Goal: Transaction & Acquisition: Book appointment/travel/reservation

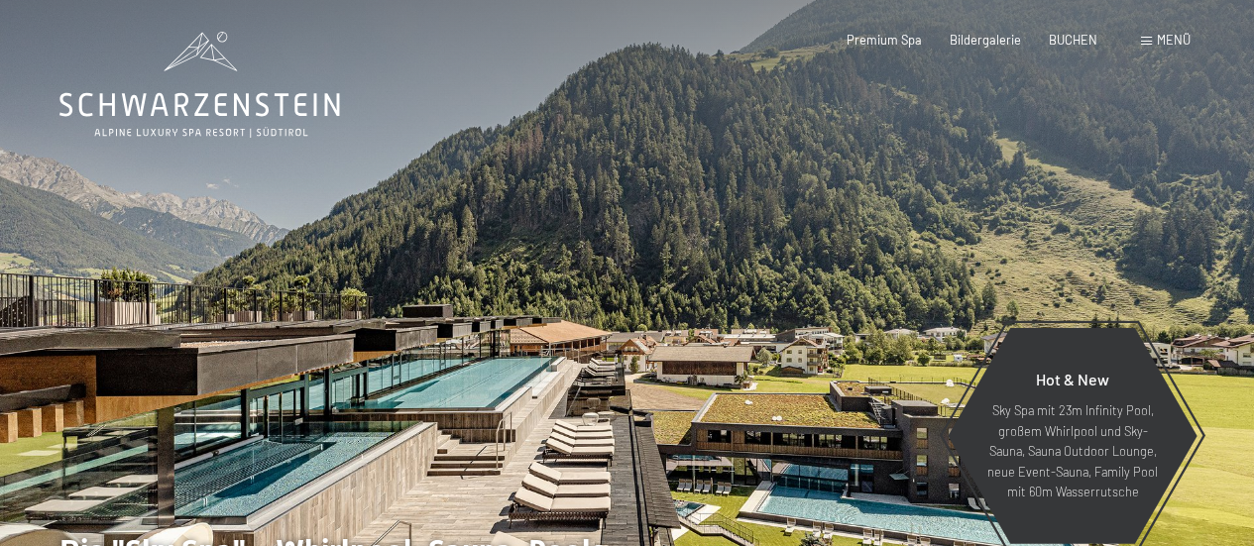
click at [1158, 35] on span "Menü" at bounding box center [1174, 40] width 34 height 16
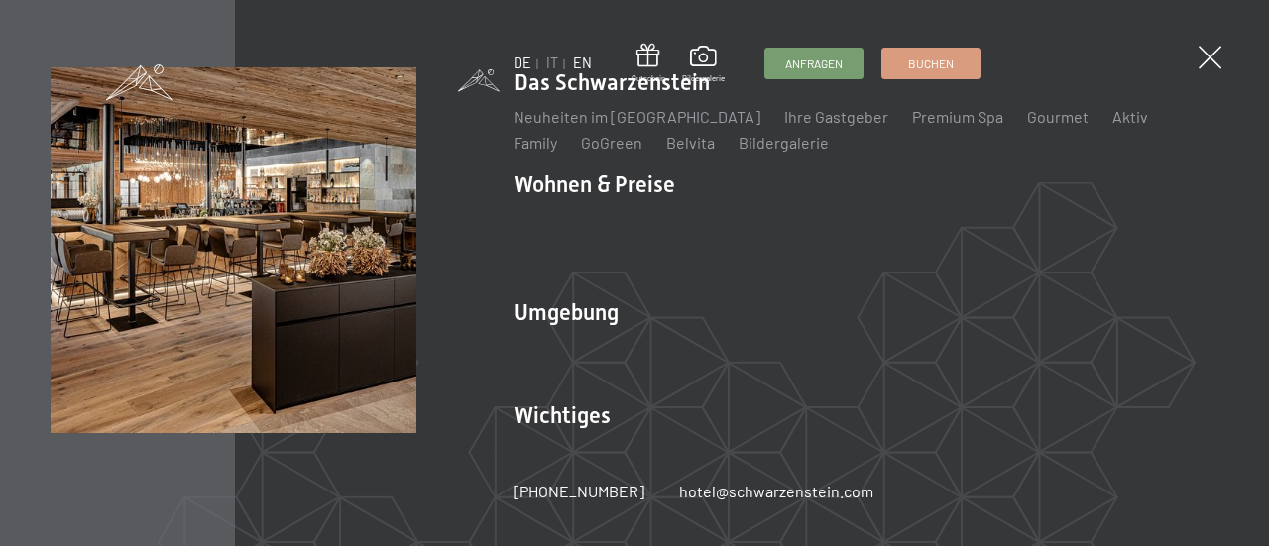
click at [577, 63] on link "EN" at bounding box center [582, 63] width 19 height 17
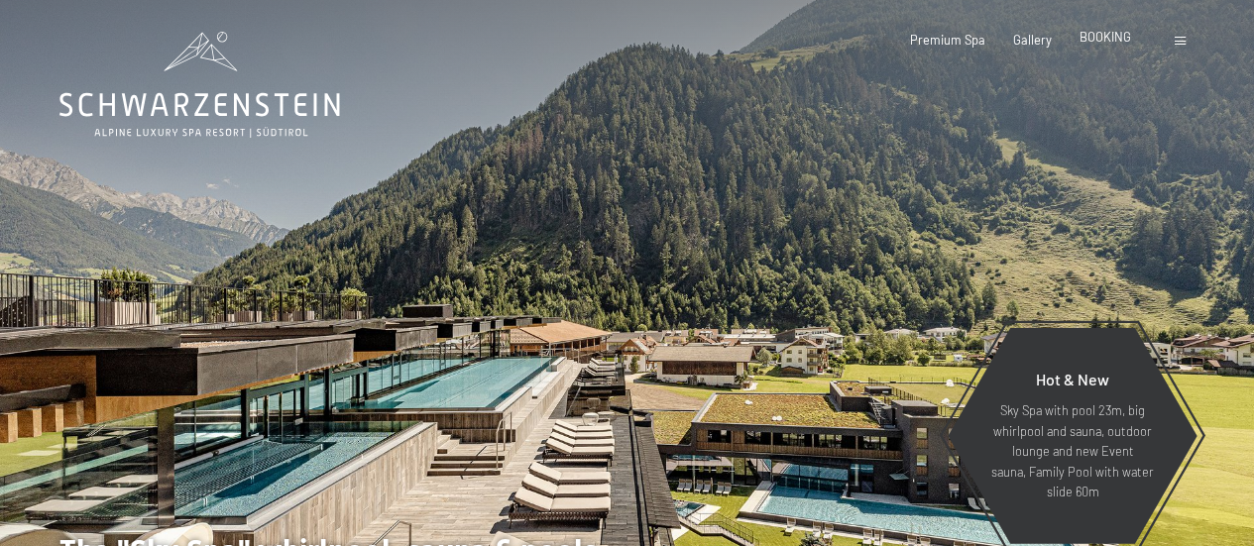
click at [1099, 42] on span "BOOKING" at bounding box center [1106, 37] width 52 height 16
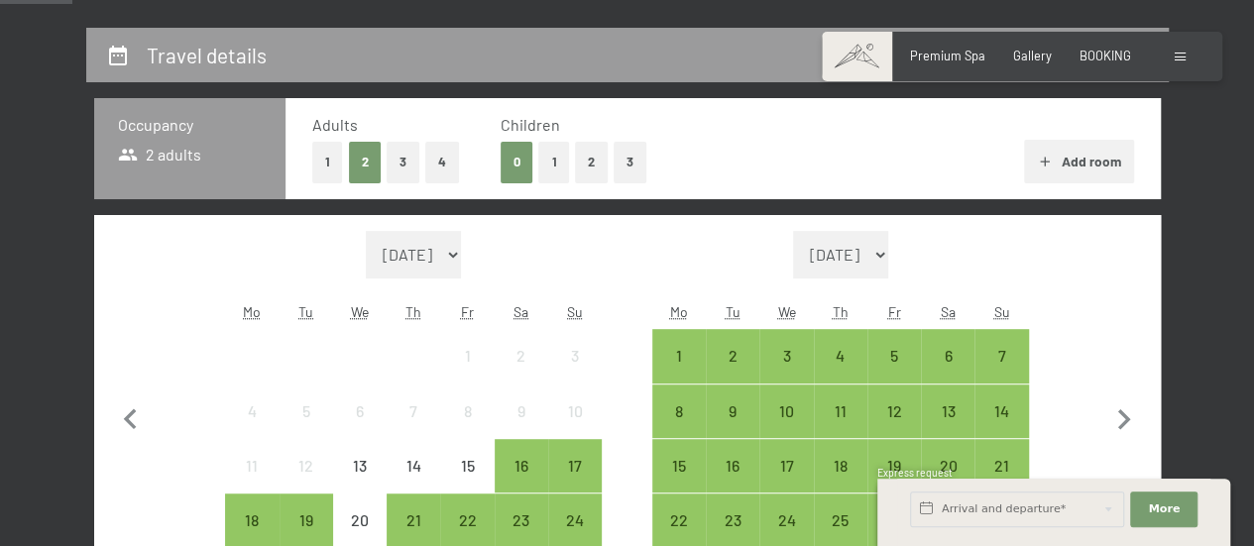
click at [544, 171] on button "1" at bounding box center [553, 162] width 31 height 41
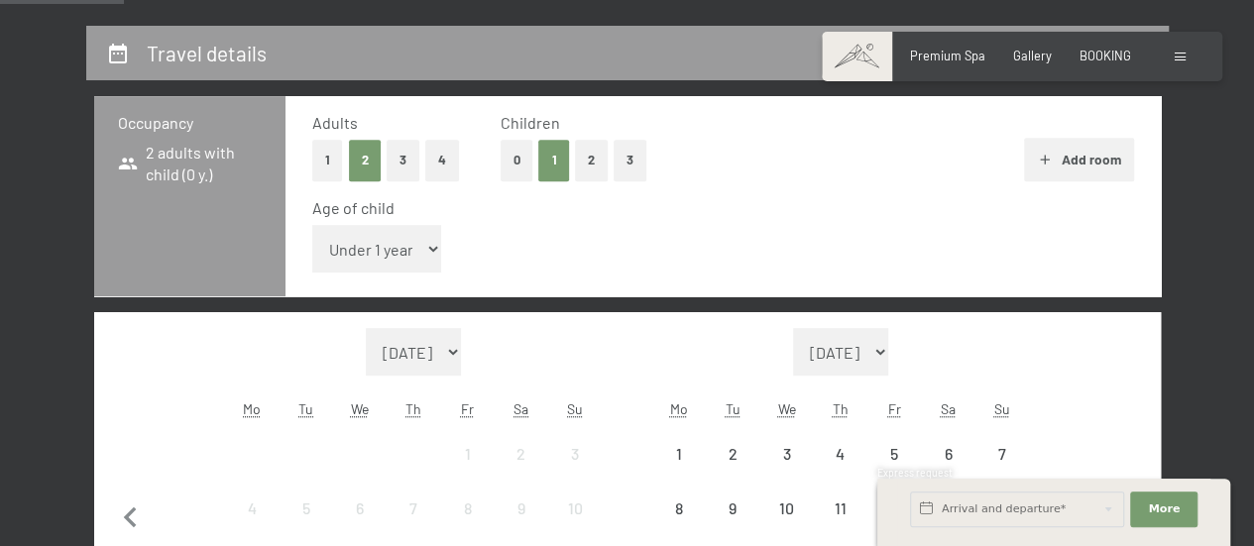
scroll to position [395, 0]
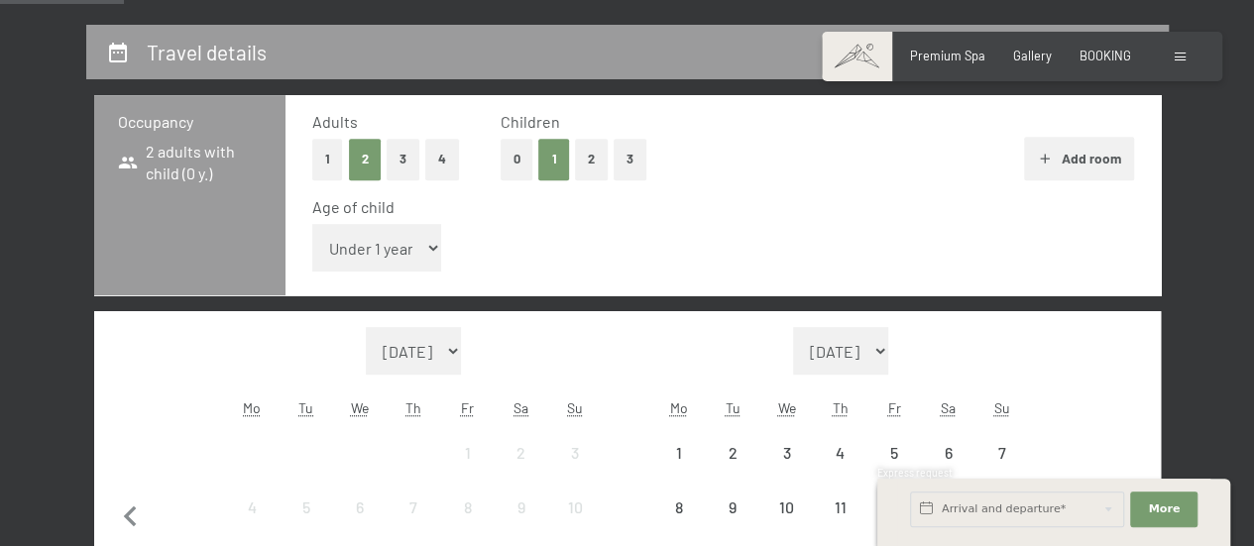
click at [419, 243] on select "Under 1 year 1 year 2 years 3 years 4 years 5 years 6 years 7 years 8 years 9 y…" at bounding box center [377, 248] width 130 height 48
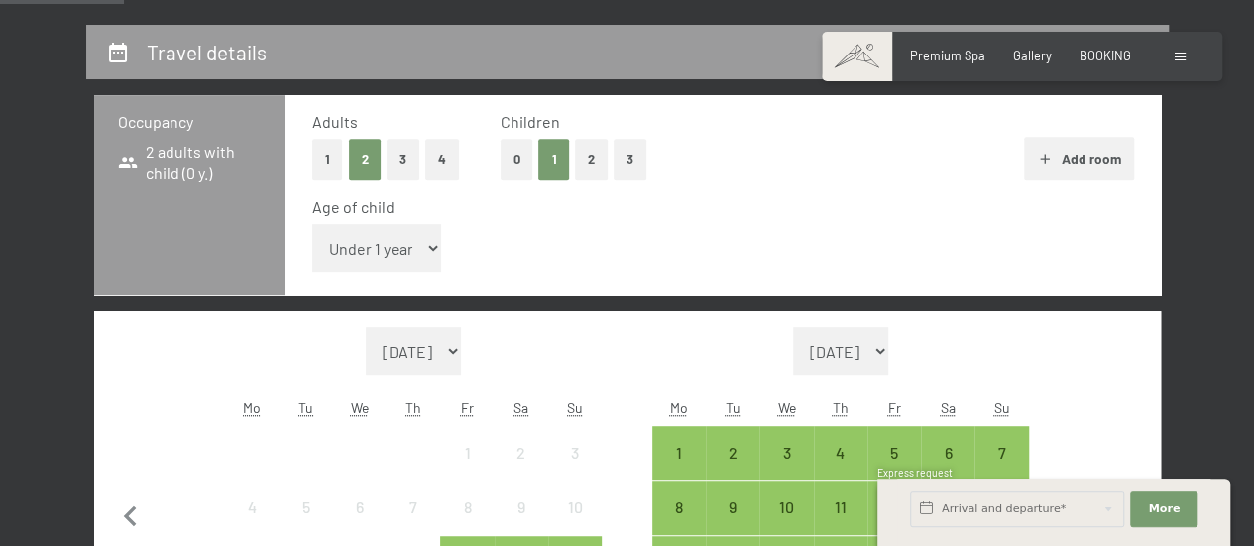
click at [391, 270] on select "Under 1 year 1 year 2 years 3 years 4 years 5 years 6 years 7 years 8 years 9 y…" at bounding box center [377, 248] width 130 height 48
select select "7"
click at [312, 224] on select "Under 1 year 1 year 2 years 3 years 4 years 5 years 6 years 7 years 8 years 9 y…" at bounding box center [377, 248] width 130 height 48
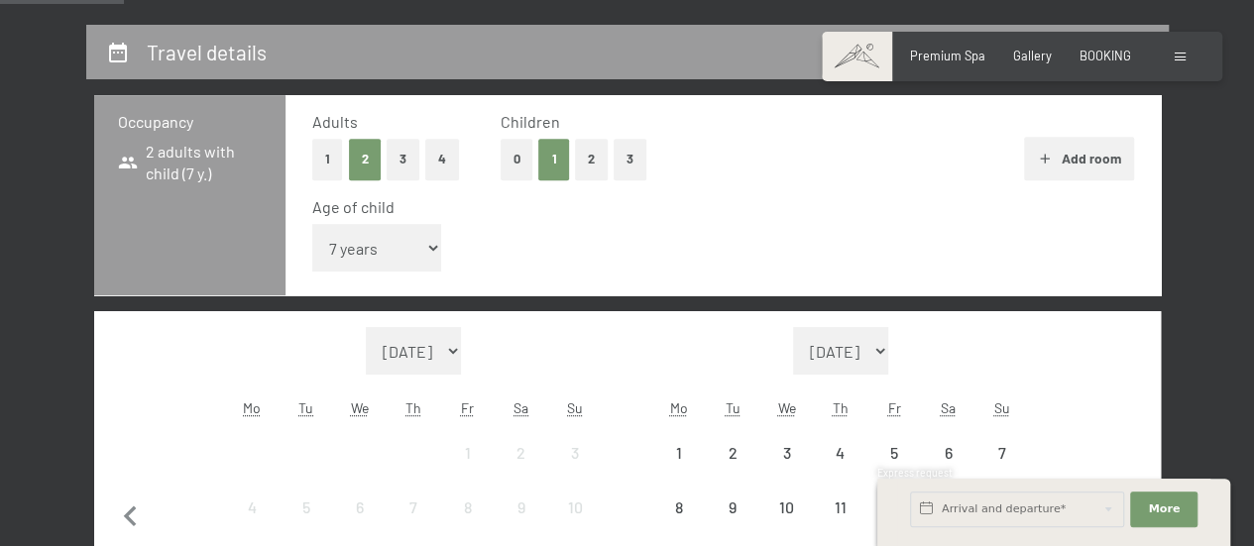
click at [746, 235] on div "Age of child Under 1 year 1 year 2 years 3 years 4 years 5 years 6 years 7 year…" at bounding box center [723, 238] width 822 height 84
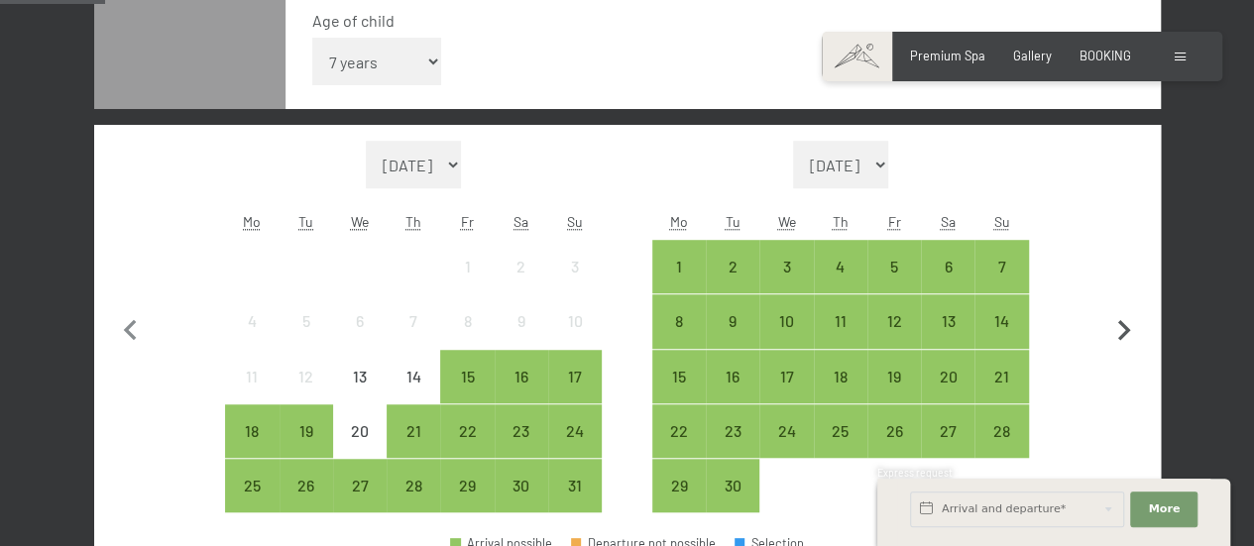
click at [1121, 330] on icon "button" at bounding box center [1125, 331] width 42 height 42
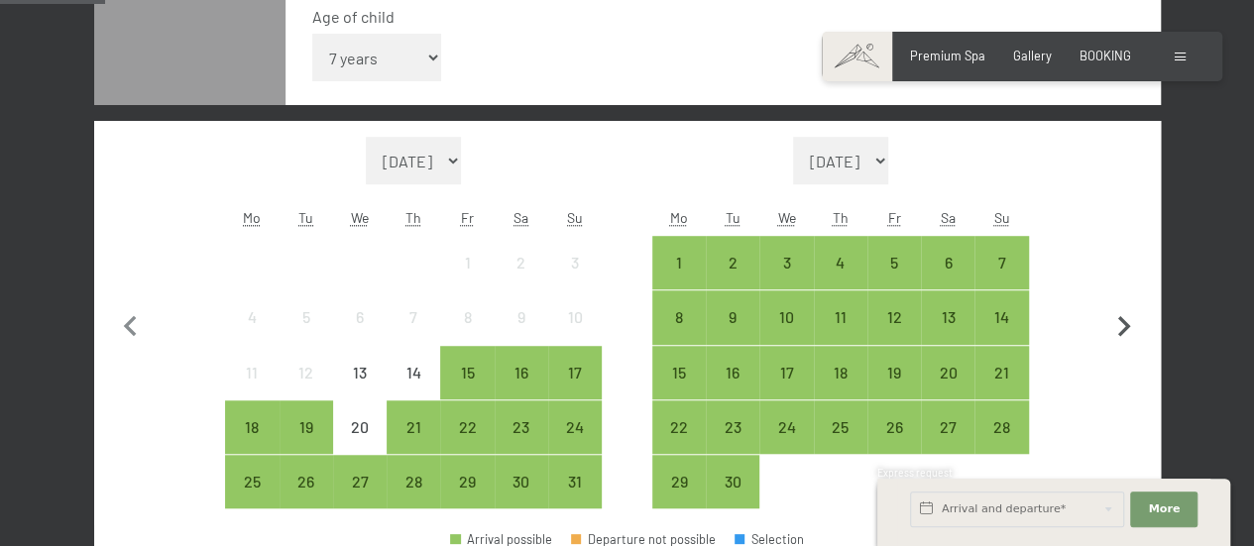
select select "2025-09-01"
select select "2025-10-01"
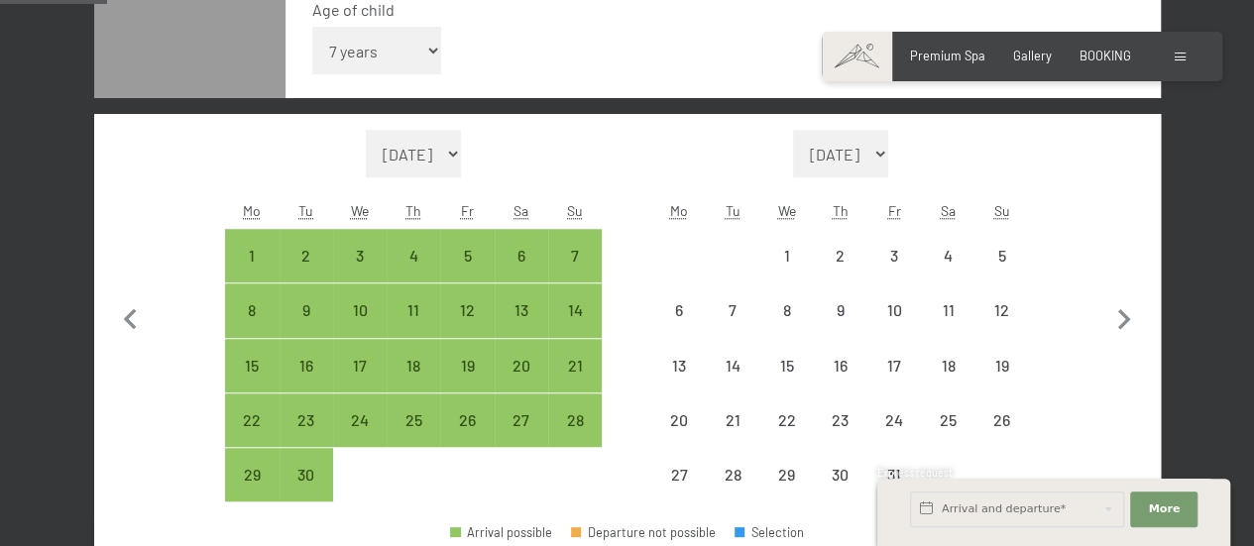
scroll to position [593, 0]
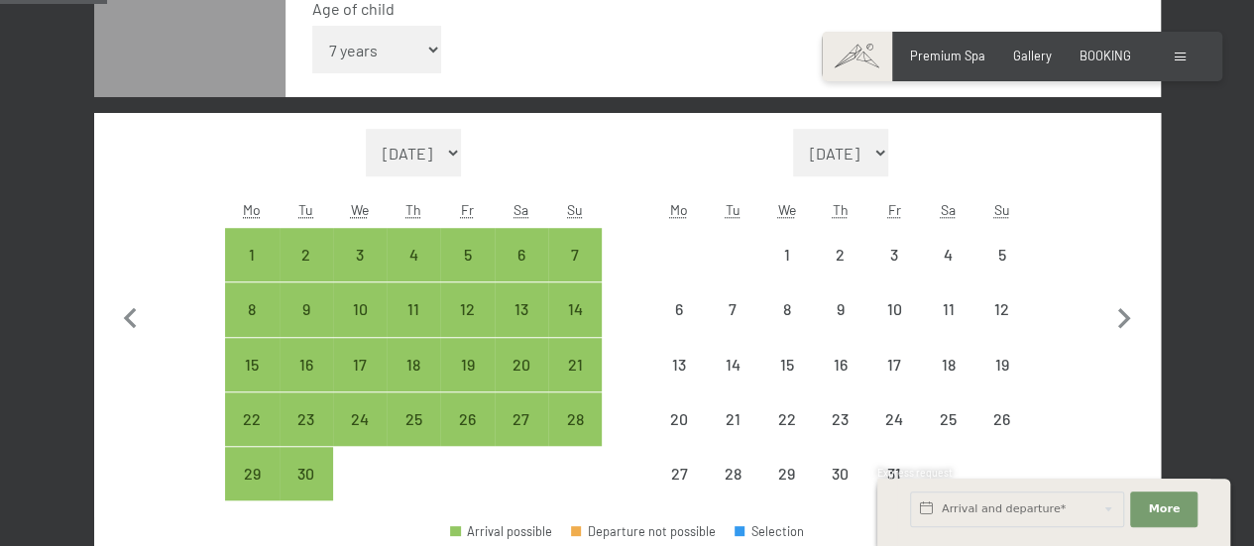
select select "2025-09-01"
select select "2025-10-01"
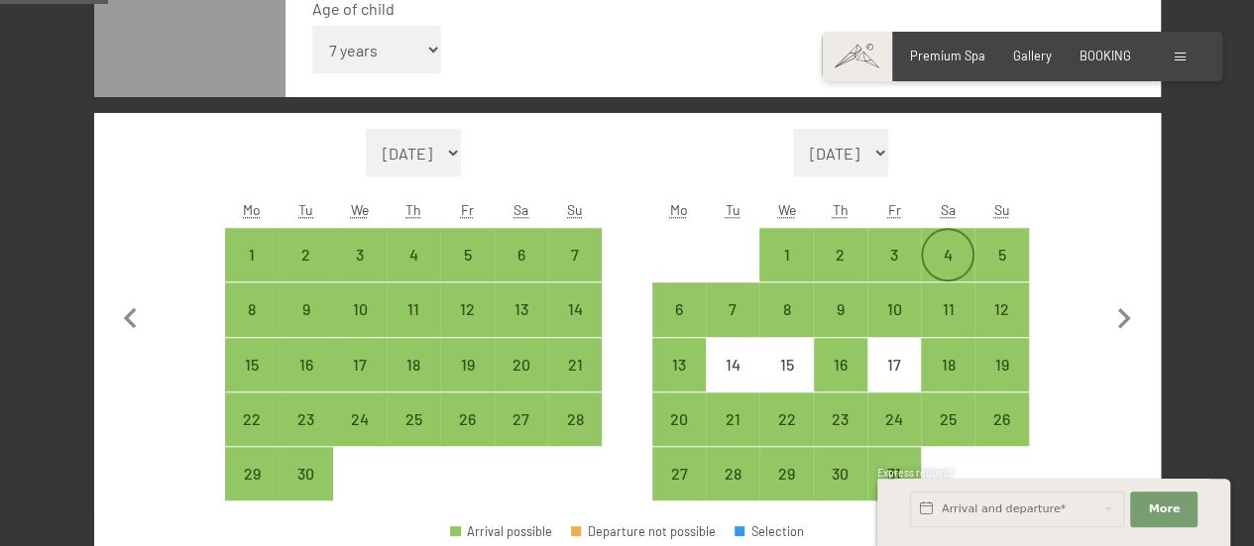
click at [962, 251] on div "4" at bounding box center [948, 272] width 50 height 50
select select "2025-09-01"
select select "2025-10-01"
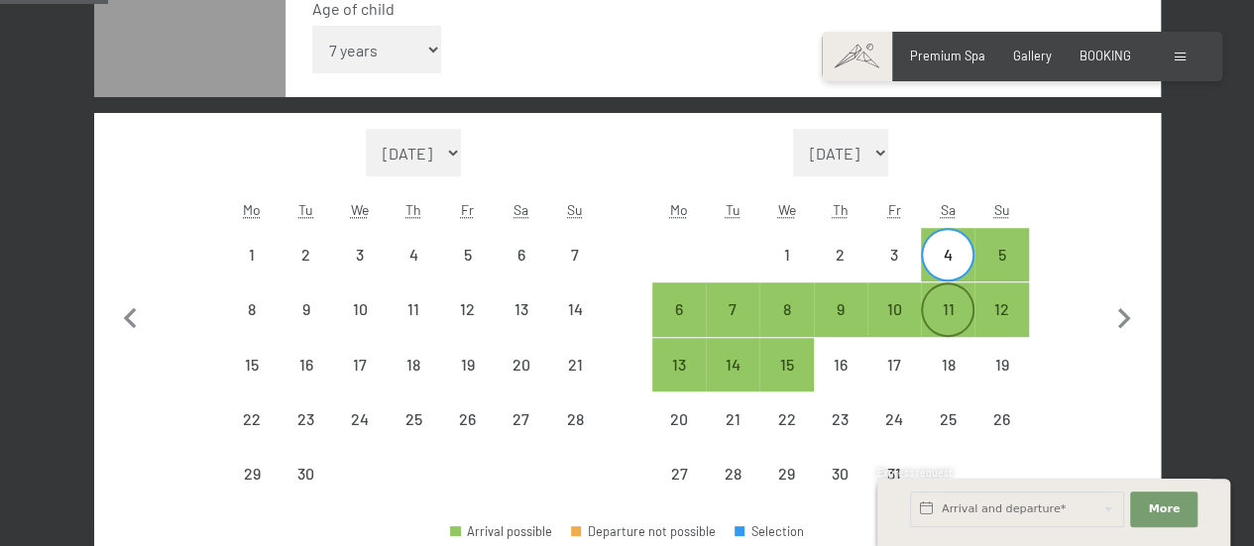
click at [951, 302] on div "11" at bounding box center [948, 326] width 50 height 50
select select "2025-09-01"
select select "2025-10-01"
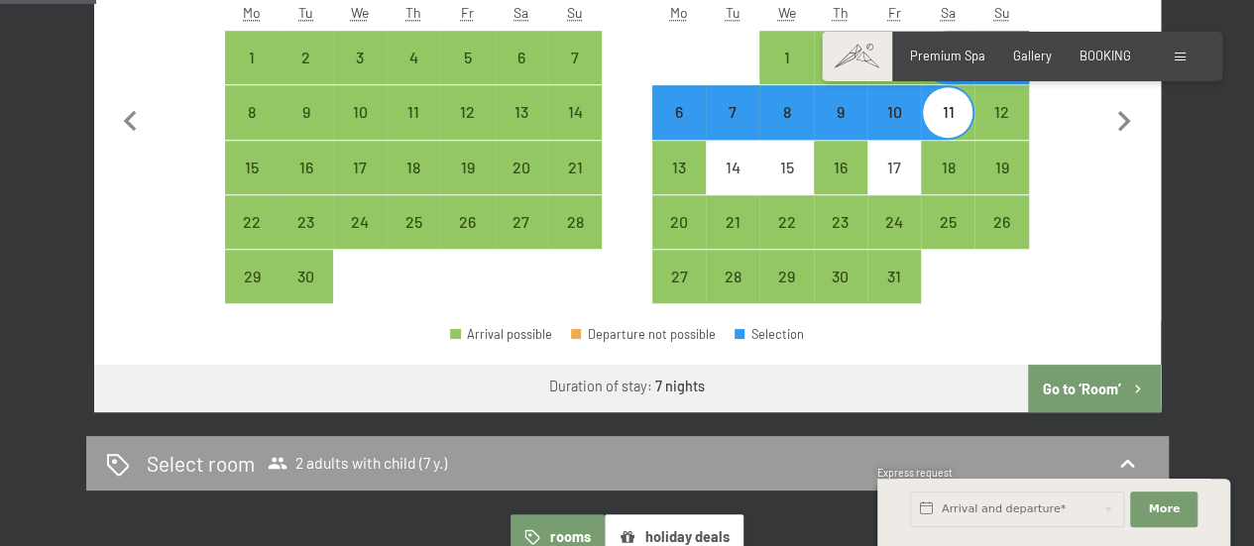
click at [1113, 390] on button "Go to ‘Room’" at bounding box center [1094, 389] width 132 height 48
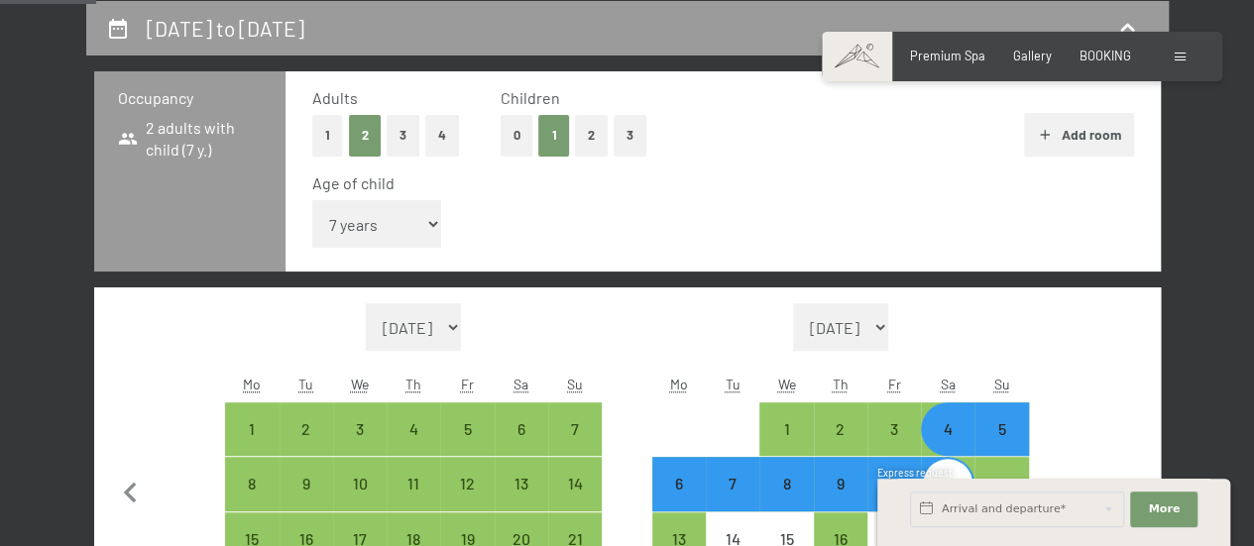
select select "2025-09-01"
select select "2025-10-01"
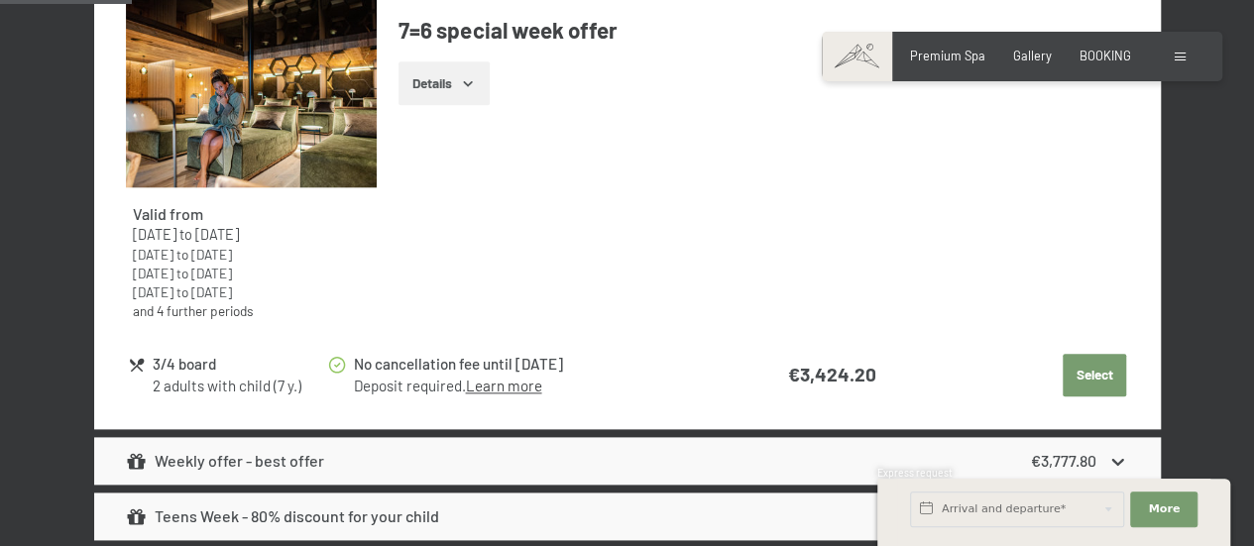
click at [1106, 375] on button "Select" at bounding box center [1094, 376] width 63 height 44
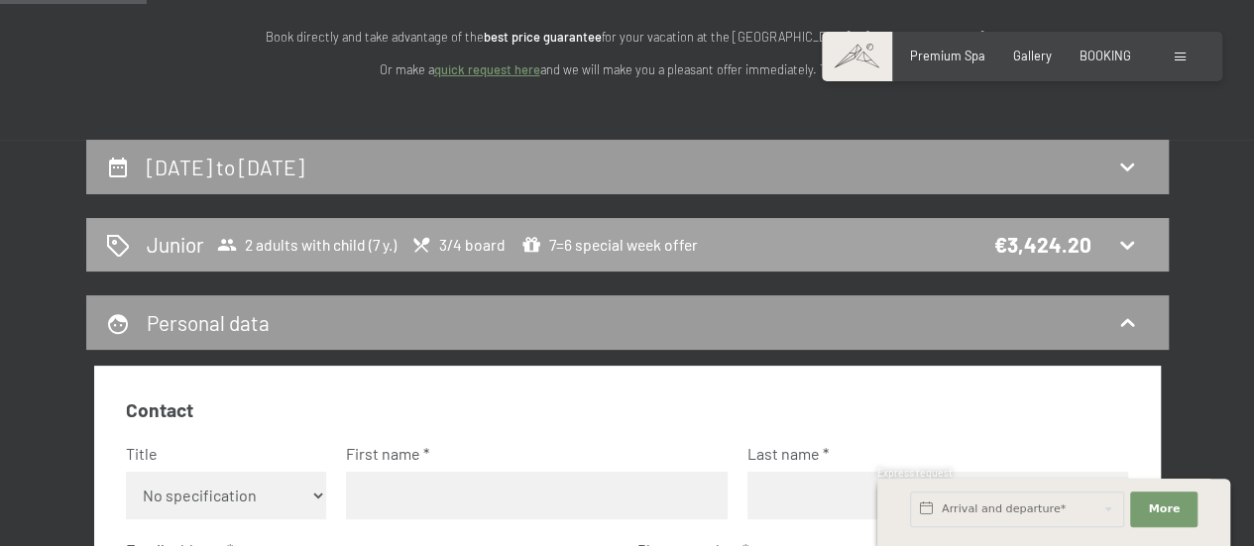
scroll to position [282, 0]
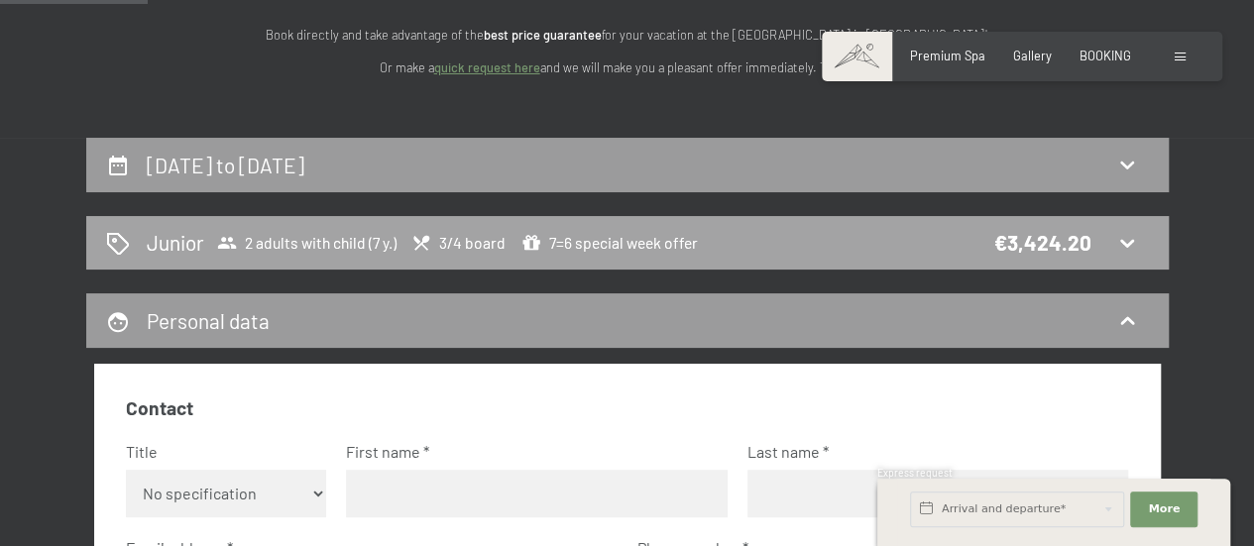
click at [1116, 238] on icon at bounding box center [1128, 243] width 24 height 24
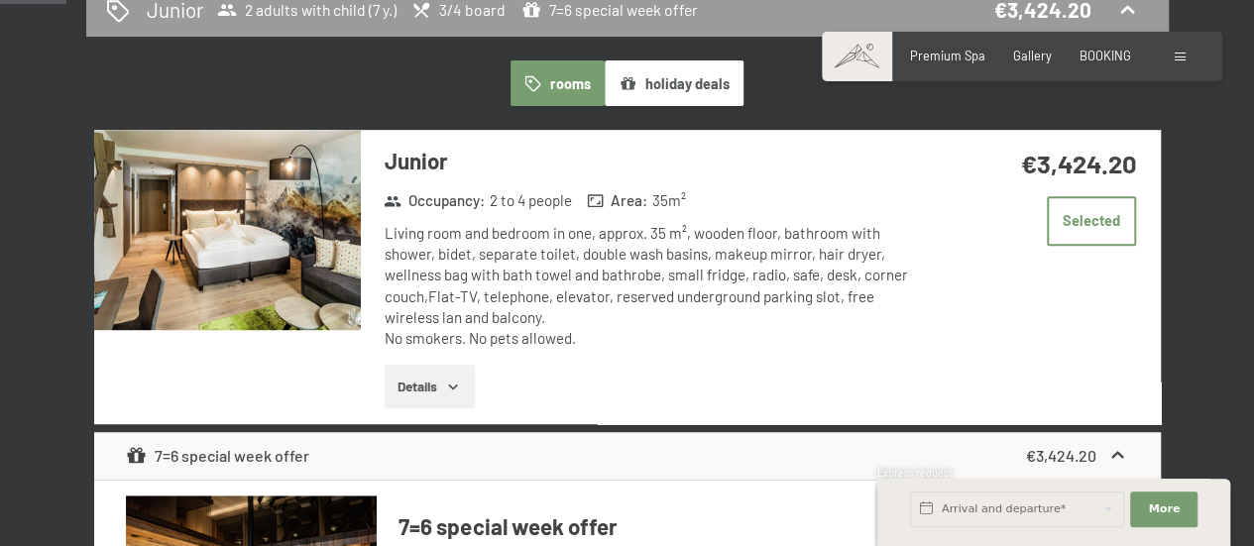
click at [268, 261] on img at bounding box center [227, 230] width 267 height 200
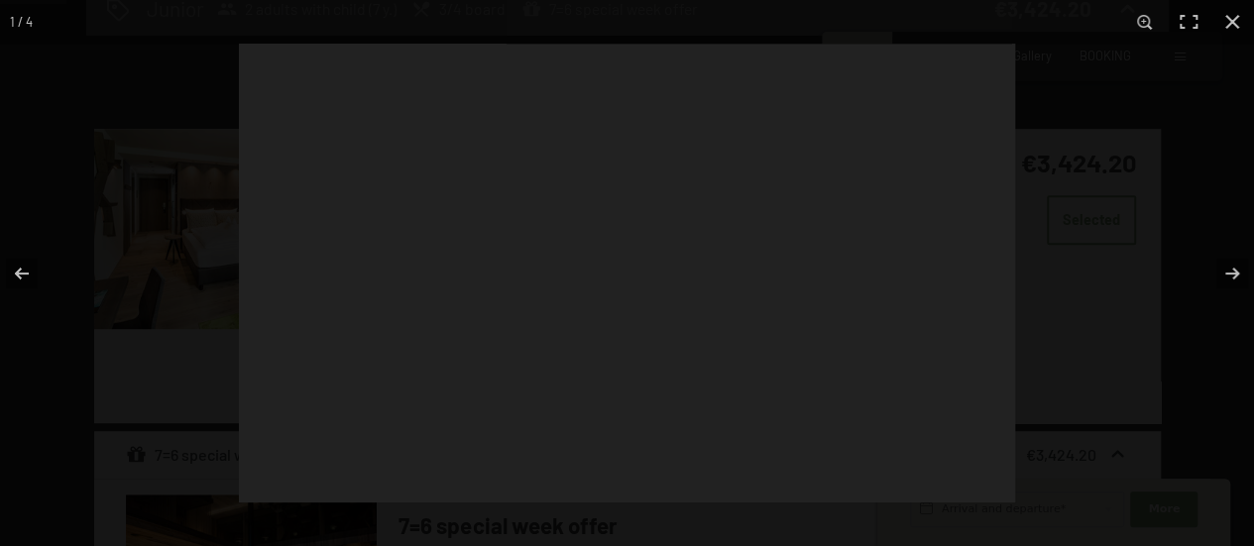
scroll to position [518, 0]
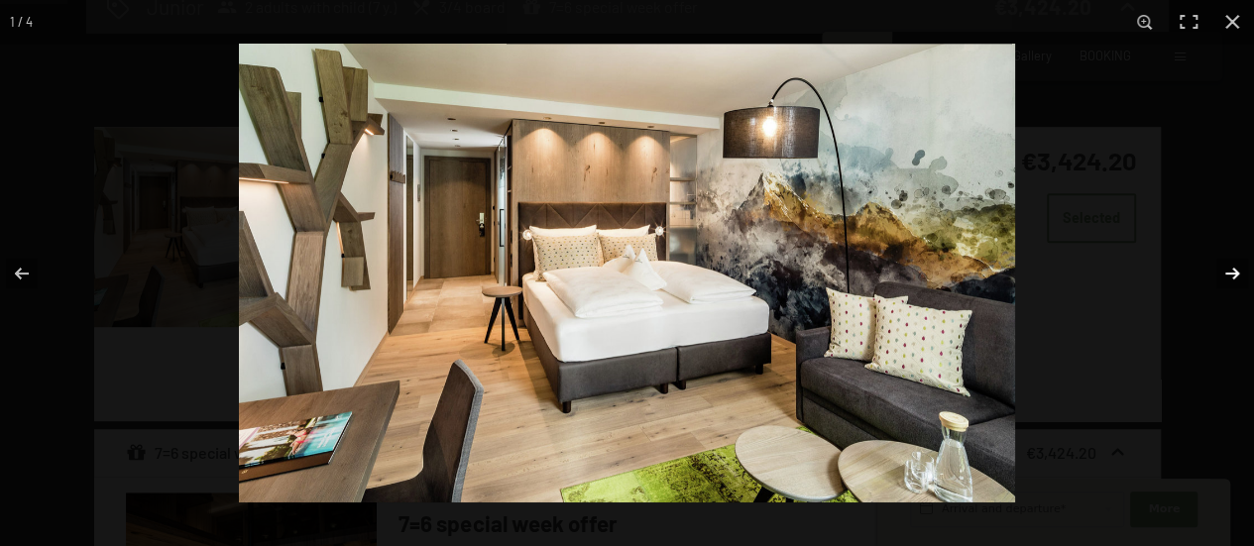
click at [1240, 268] on button "button" at bounding box center [1219, 273] width 69 height 99
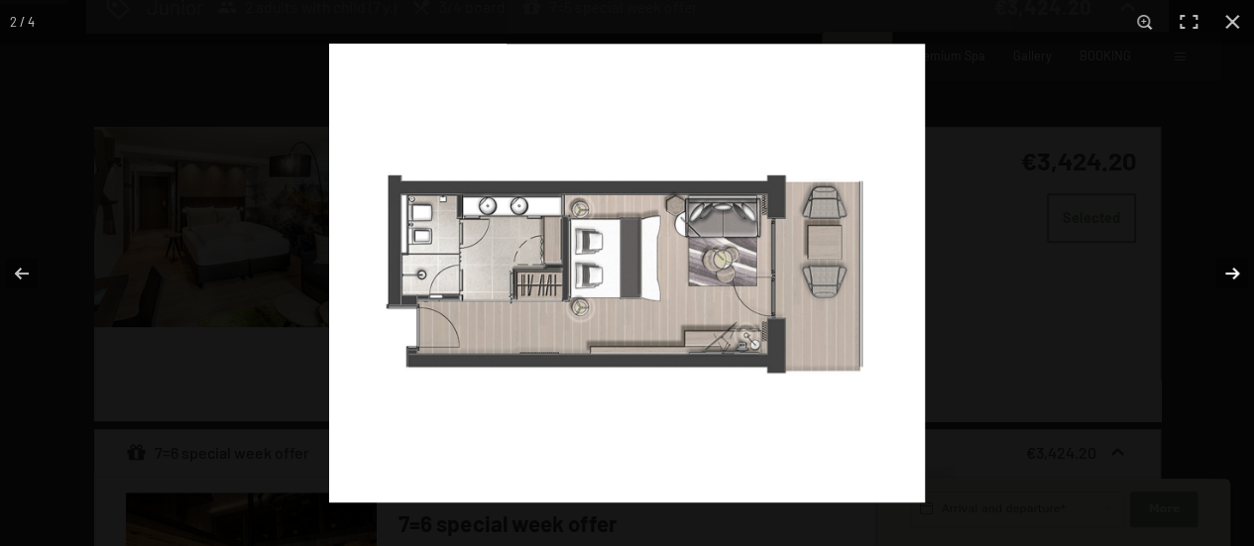
click at [1240, 268] on button "button" at bounding box center [1219, 273] width 69 height 99
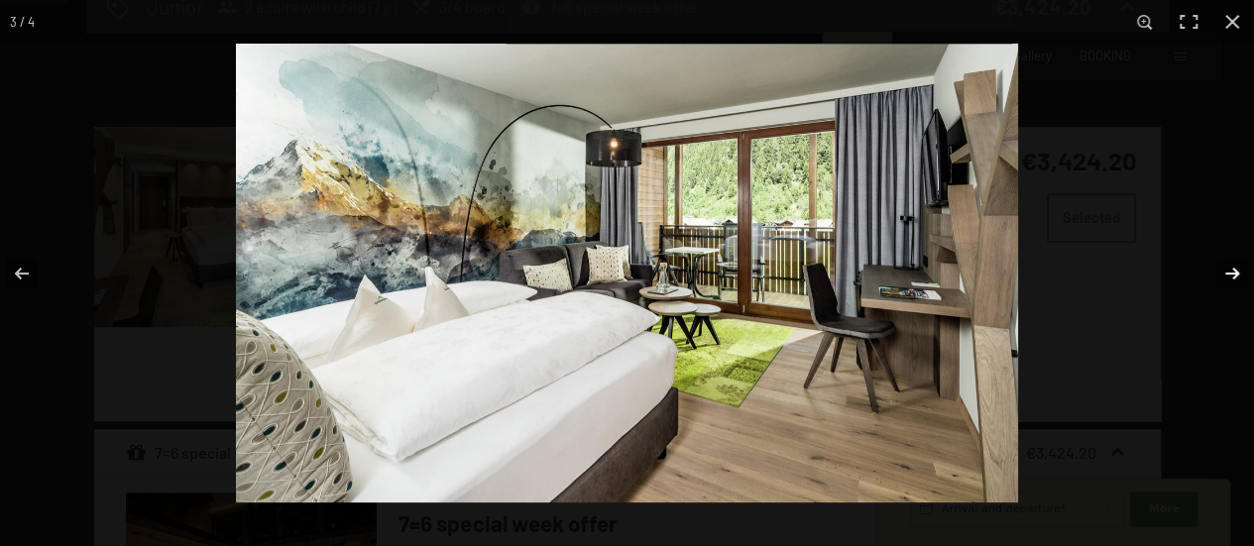
click at [1240, 268] on button "button" at bounding box center [1219, 273] width 69 height 99
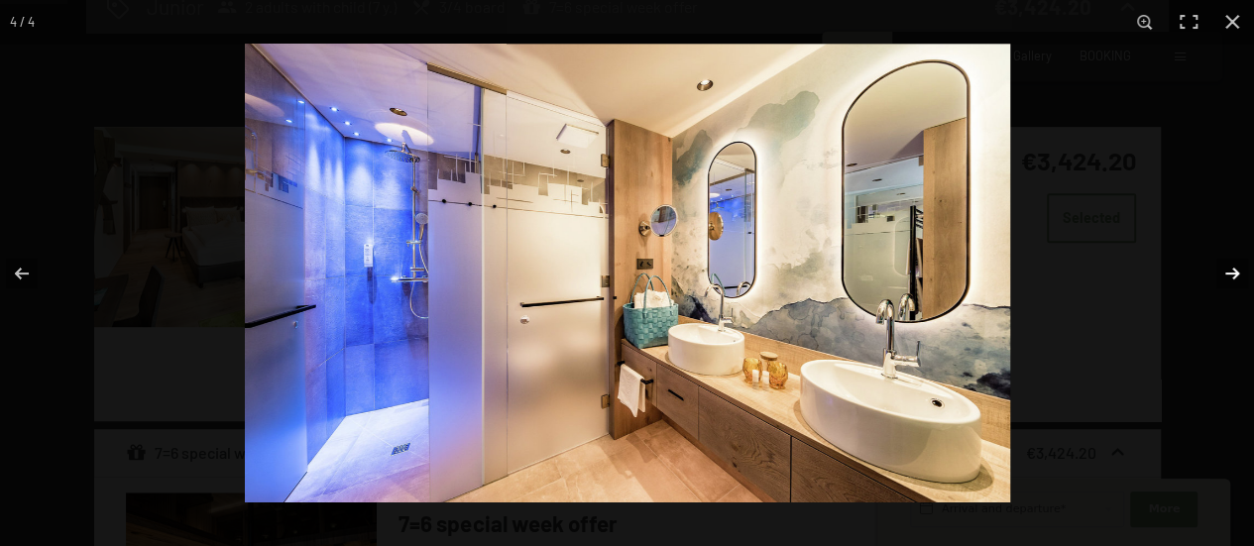
click at [1240, 268] on button "button" at bounding box center [1219, 273] width 69 height 99
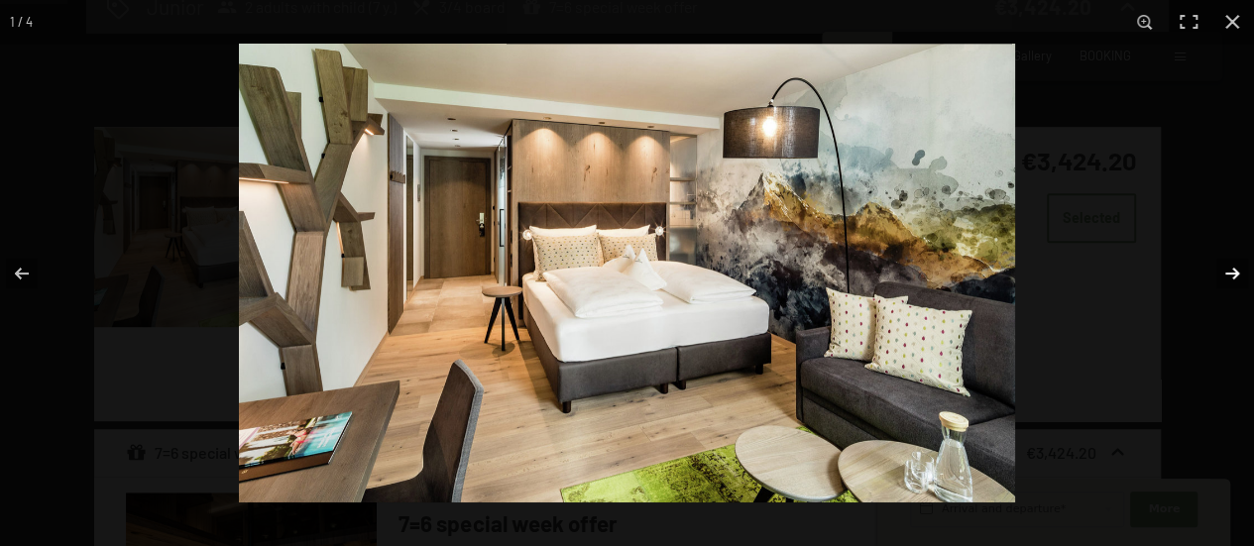
click at [1240, 268] on button "button" at bounding box center [1219, 273] width 69 height 99
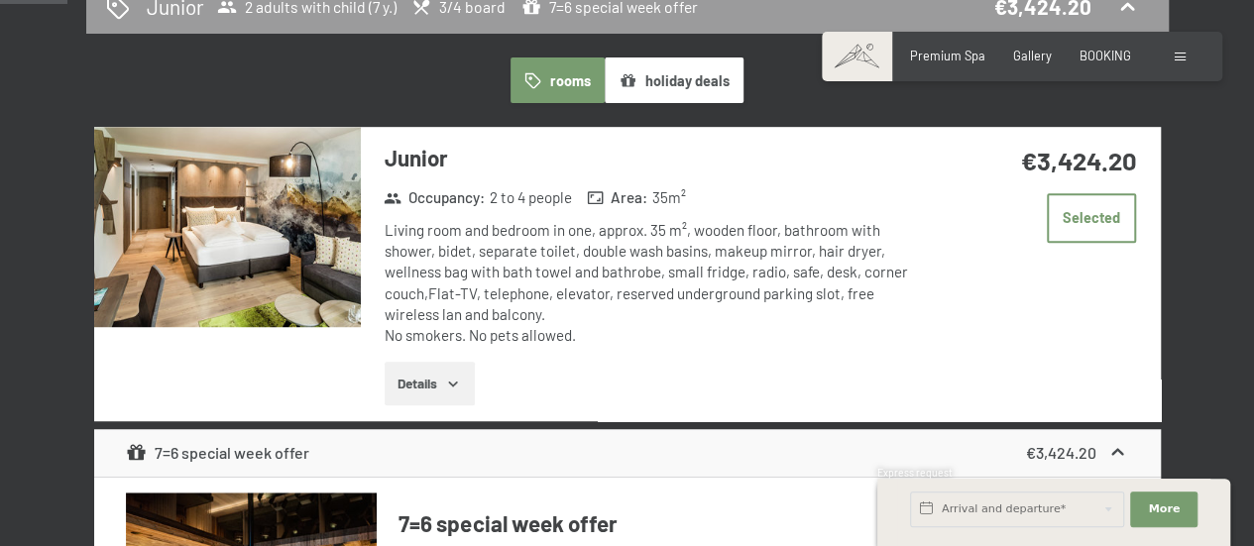
click at [0, 0] on button "button" at bounding box center [0, 0] width 0 height 0
